Goal: Information Seeking & Learning: Understand process/instructions

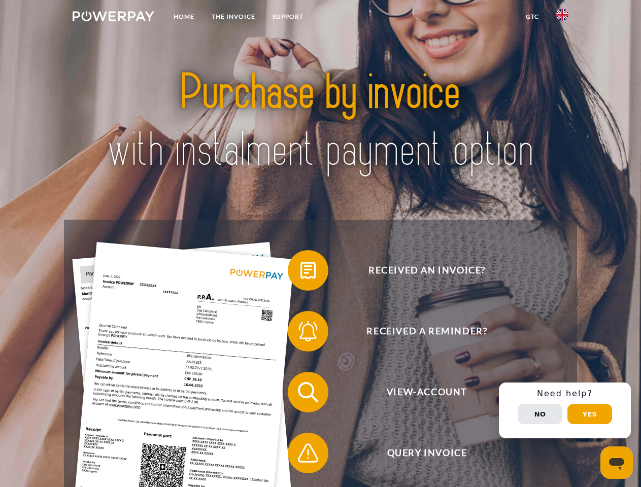
click at [113, 18] on img at bounding box center [114, 16] width 82 height 10
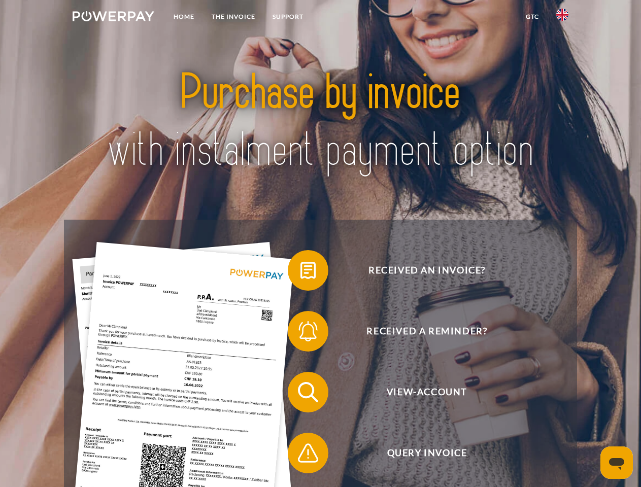
click at [562, 18] on img at bounding box center [562, 15] width 12 height 12
click at [532, 17] on link "GTC" at bounding box center [532, 17] width 30 height 18
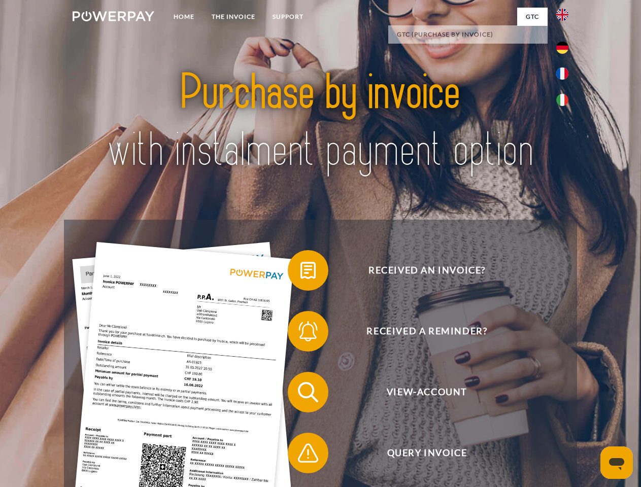
click at [300, 272] on span at bounding box center [292, 270] width 51 height 51
click at [300, 333] on span at bounding box center [292, 331] width 51 height 51
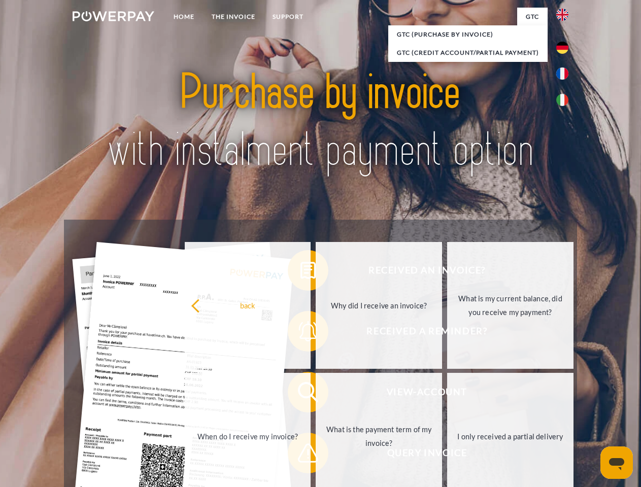
click at [316, 394] on link "What is the payment term of my invoice?" at bounding box center [379, 436] width 126 height 127
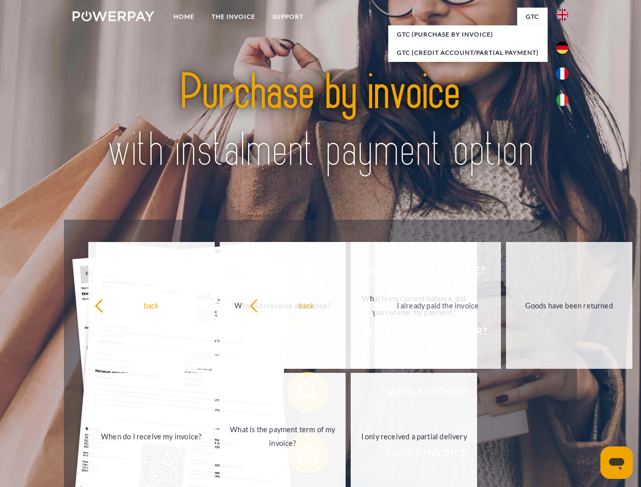
click at [300, 455] on span at bounding box center [292, 453] width 51 height 51
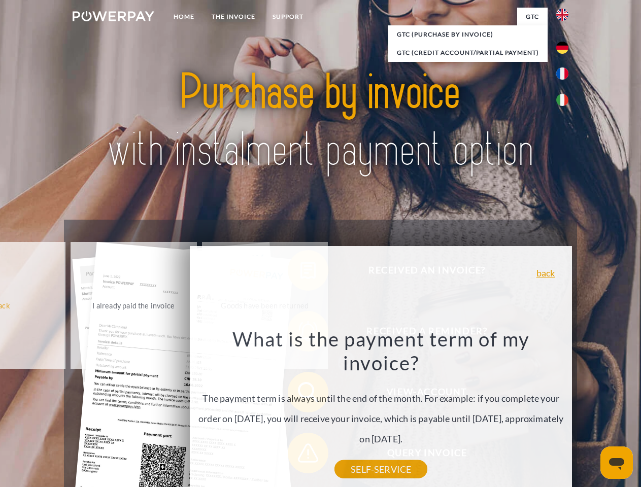
click at [565, 410] on div "Received an invoice? Received a reminder? View-Account Query Invoice" at bounding box center [320, 423] width 512 height 406
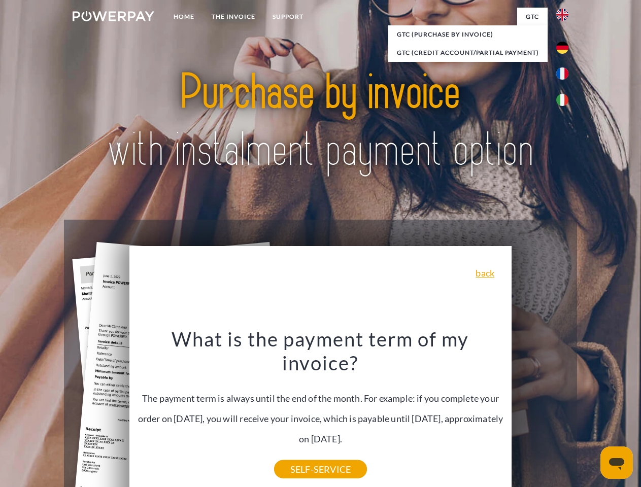
click at [540, 412] on span "View-Account" at bounding box center [426, 392] width 249 height 41
click at [589, 414] on header "Home THE INVOICE Support" at bounding box center [320, 350] width 641 height 701
